Goal: Information Seeking & Learning: Find specific page/section

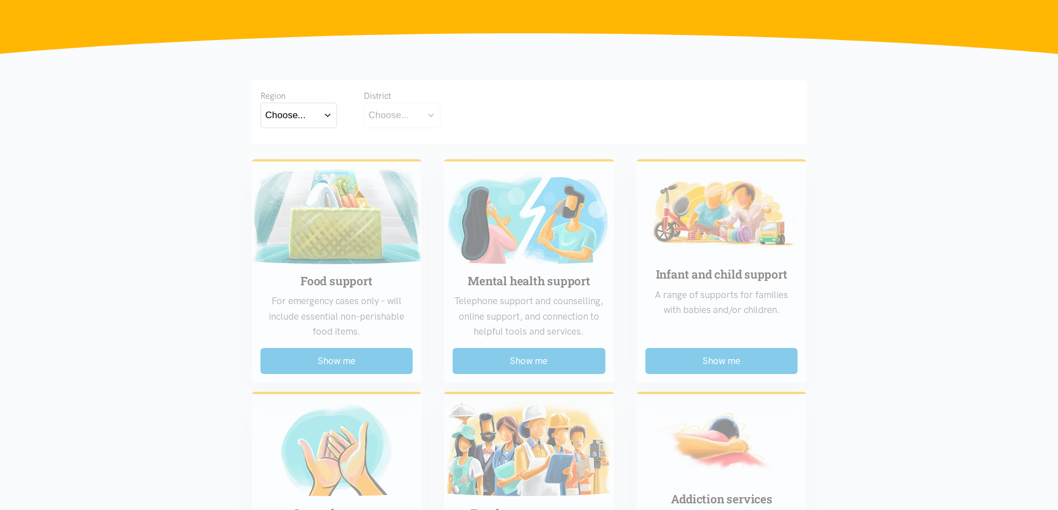
scroll to position [167, 0]
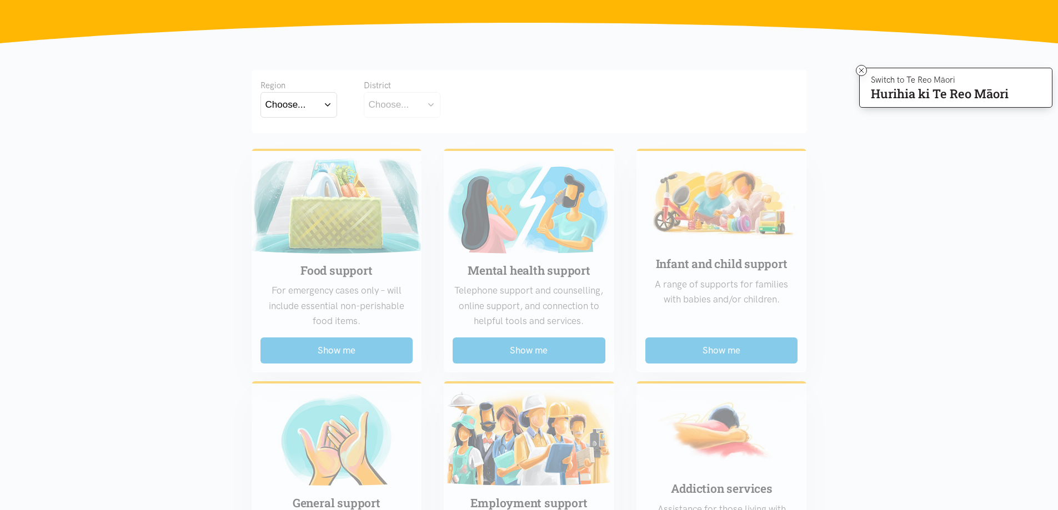
click at [432, 102] on button "Choose..." at bounding box center [402, 104] width 77 height 25
click at [331, 99] on button "Choose..." at bounding box center [298, 104] width 77 height 25
click at [307, 137] on label "Bay of Plenty" at bounding box center [295, 137] width 61 height 14
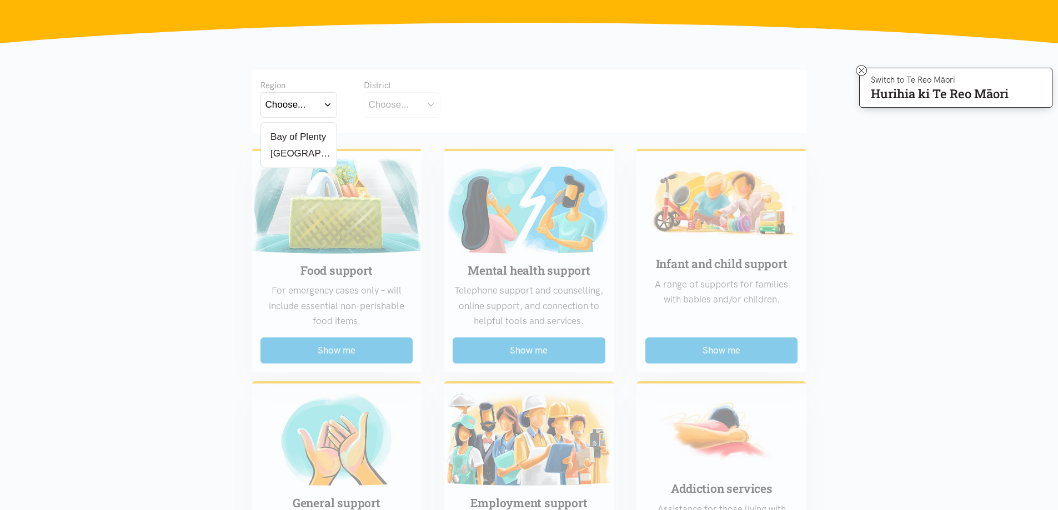
click at [0, 0] on input "Bay of Plenty" at bounding box center [0, 0] width 0 height 0
click at [466, 101] on button "Choose..." at bounding box center [419, 104] width 111 height 25
click at [392, 152] on label "[GEOGRAPHIC_DATA]" at bounding box center [419, 154] width 101 height 14
click at [0, 0] on input "[GEOGRAPHIC_DATA]" at bounding box center [0, 0] width 0 height 0
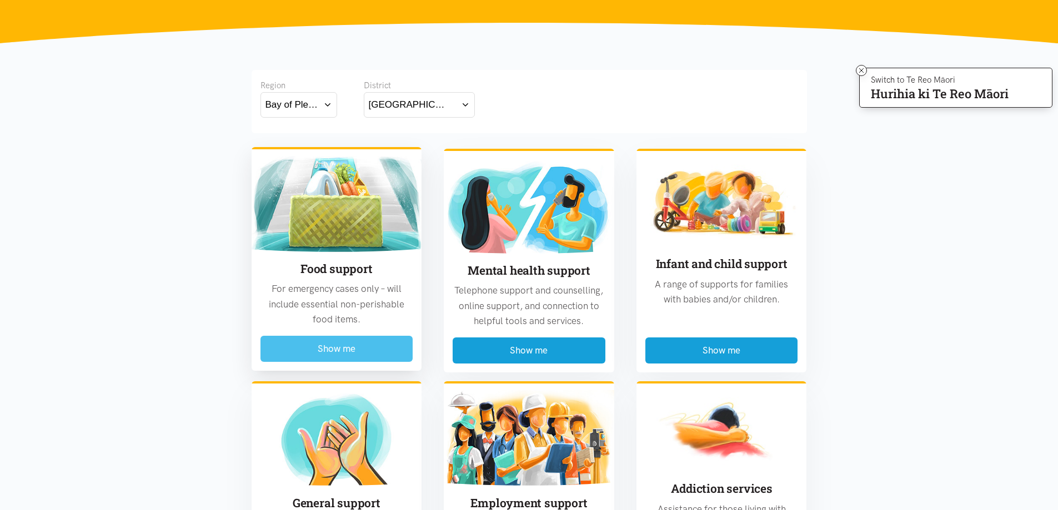
click at [329, 348] on button "Show me" at bounding box center [336, 349] width 153 height 26
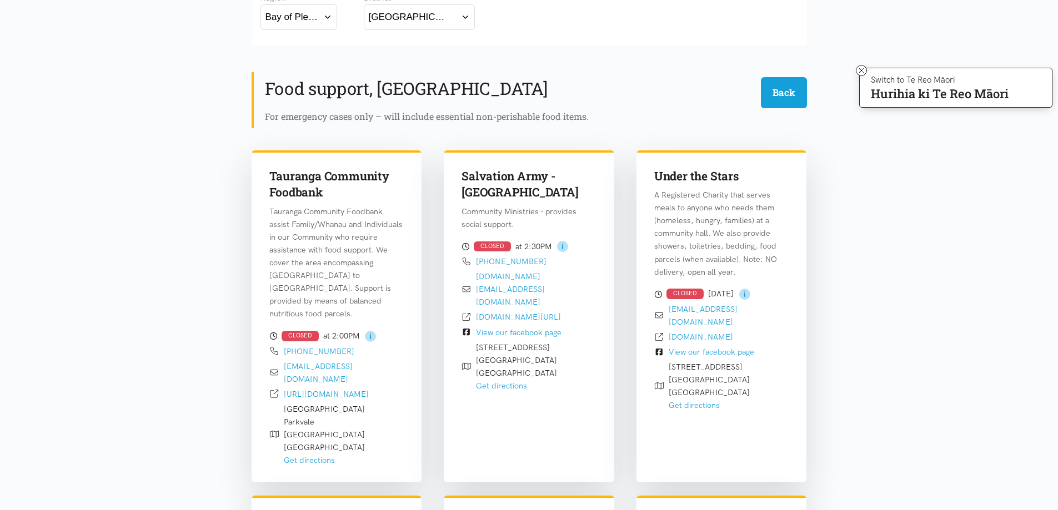
scroll to position [278, 0]
